Goal: Register for event/course

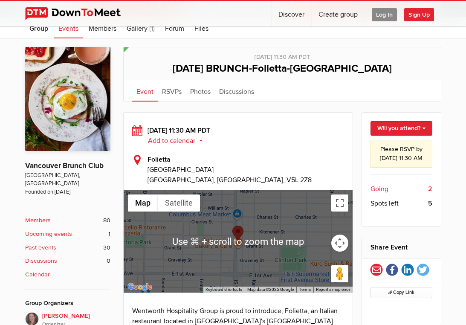
scroll to position [127, 0]
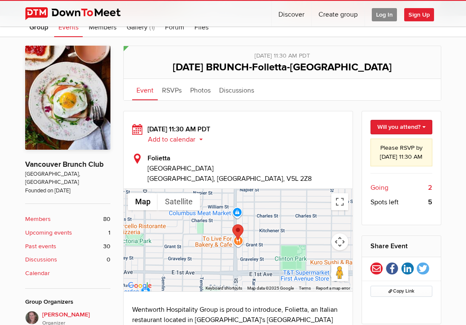
click at [379, 193] on span "Going" at bounding box center [379, 187] width 18 height 10
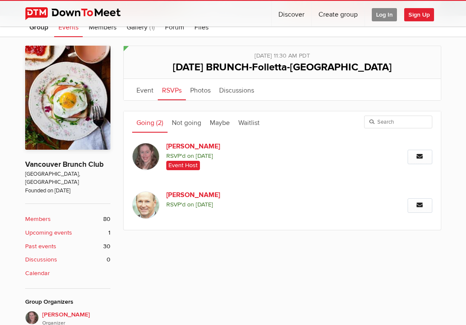
scroll to position [143, 0]
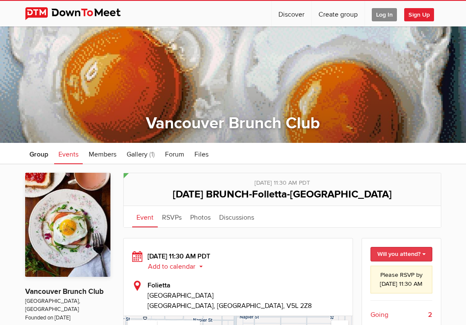
click at [390, 253] on link "Will you attend?" at bounding box center [401, 254] width 62 height 14
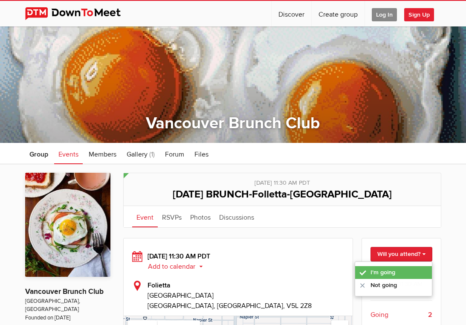
click at [386, 271] on link "I'm going" at bounding box center [393, 272] width 77 height 13
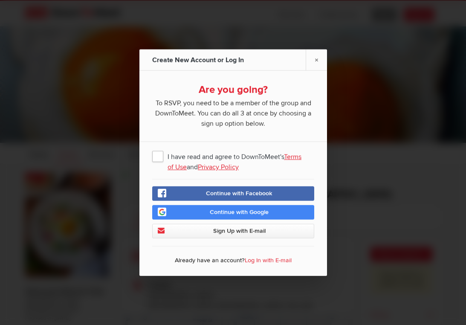
click at [157, 156] on span "I have read and agree to DownToMeet's Terms of Use and Privacy Policy" at bounding box center [233, 155] width 162 height 15
click at [0, 0] on input "I have read and agree to DownToMeet's Terms of Use and Privacy Policy" at bounding box center [0, 0] width 0 height 0
click at [222, 229] on span "Sign Up with E-mail" at bounding box center [239, 230] width 52 height 7
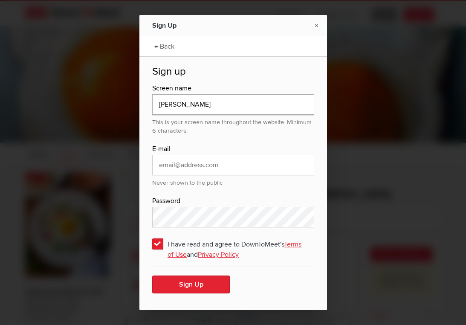
type input "[PERSON_NAME]"
type input "[EMAIL_ADDRESS][PERSON_NAME][DOMAIN_NAME]"
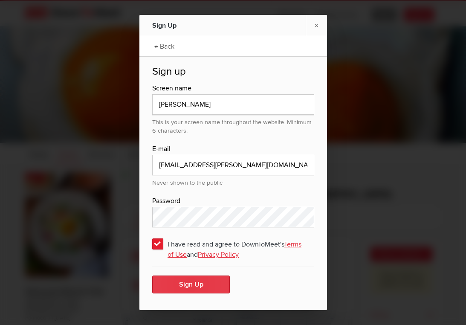
click at [192, 285] on button "Sign Up" at bounding box center [191, 284] width 78 height 18
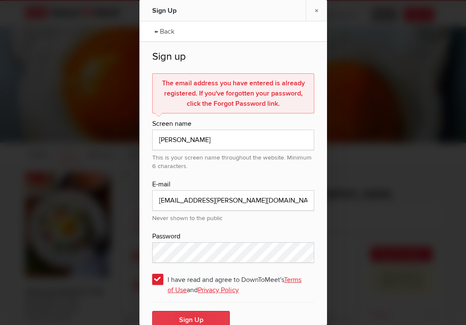
click at [195, 318] on button "Sign Up" at bounding box center [191, 320] width 78 height 18
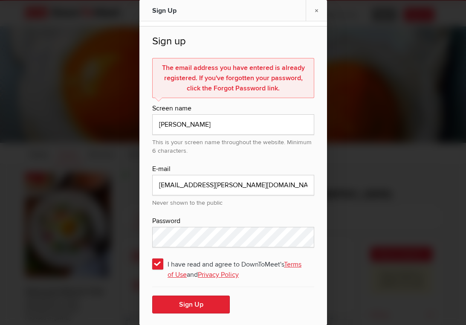
scroll to position [15, 0]
click at [201, 84] on div "The email address you have entered is already registered. If you've forgotten y…" at bounding box center [233, 78] width 162 height 40
click at [195, 126] on input "[PERSON_NAME]" at bounding box center [233, 124] width 162 height 20
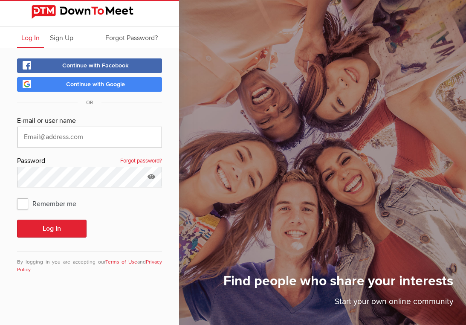
type input "[EMAIL_ADDRESS][PERSON_NAME][DOMAIN_NAME]"
click at [52, 228] on button "Log In" at bounding box center [51, 228] width 69 height 18
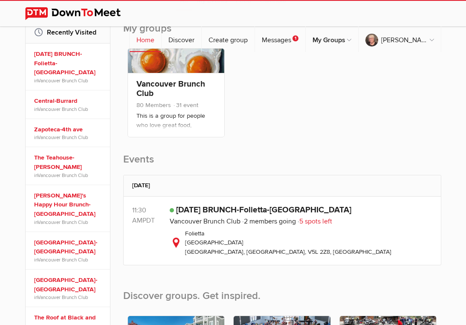
scroll to position [217, 0]
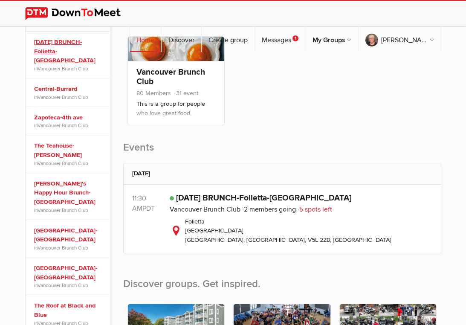
click at [46, 50] on link "[DATE] BRUNCH-Folietta-[GEOGRAPHIC_DATA]" at bounding box center [69, 51] width 70 height 28
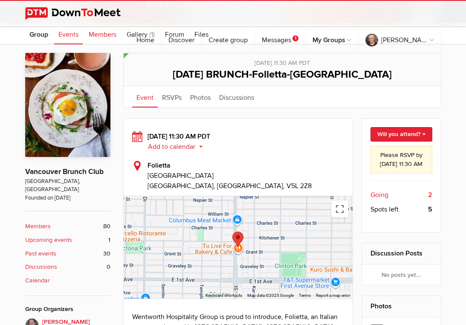
scroll to position [187, 0]
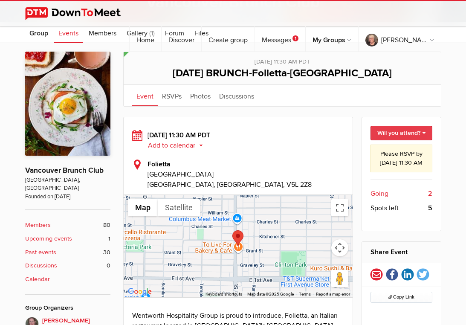
click at [387, 132] on link "Will you attend?" at bounding box center [401, 133] width 62 height 14
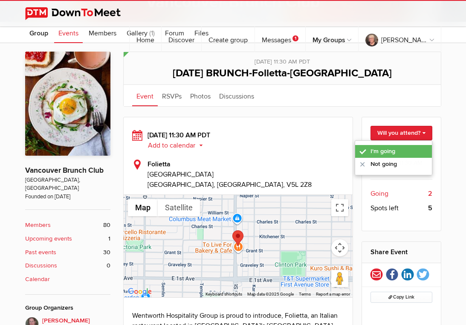
click at [383, 150] on link "I'm going" at bounding box center [393, 151] width 77 height 13
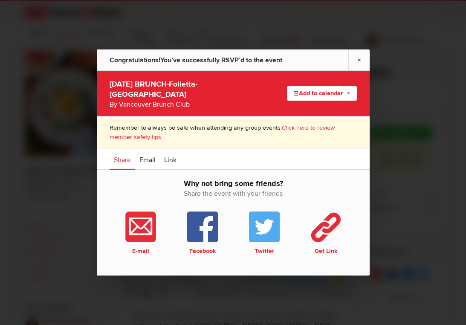
click at [358, 60] on link "×" at bounding box center [358, 59] width 21 height 21
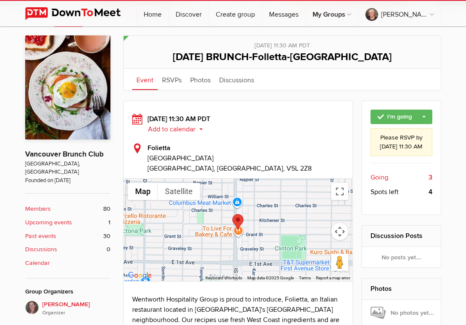
scroll to position [138, 0]
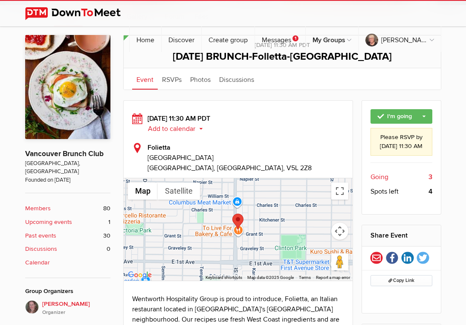
scroll to position [138, 0]
